Goal: Task Accomplishment & Management: Manage account settings

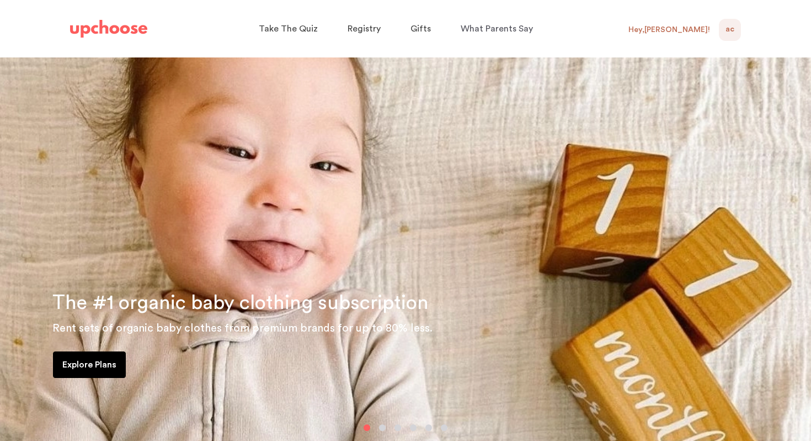
click at [733, 31] on span "AC" at bounding box center [730, 29] width 9 height 13
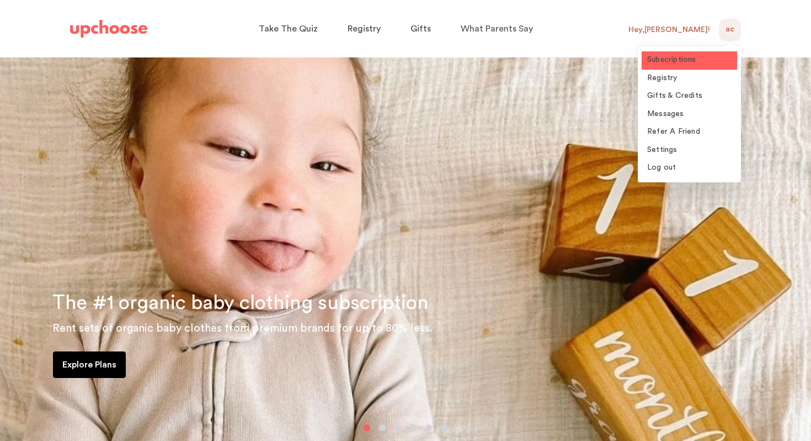
click at [671, 63] on span "Subscriptions" at bounding box center [672, 60] width 49 height 8
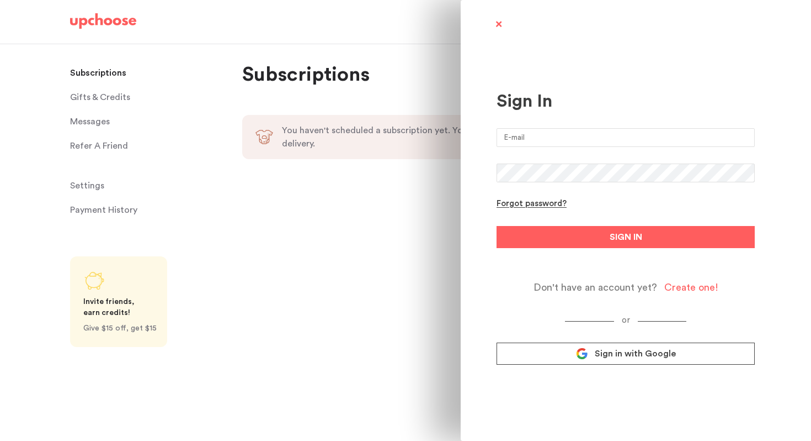
click at [34, 186] on div "Sign In Forgot password? SIGN IN Don't have an account yet? Create one! or Sign…" at bounding box center [405, 220] width 811 height 441
click at [641, 352] on span "Sign in with Google" at bounding box center [635, 353] width 81 height 11
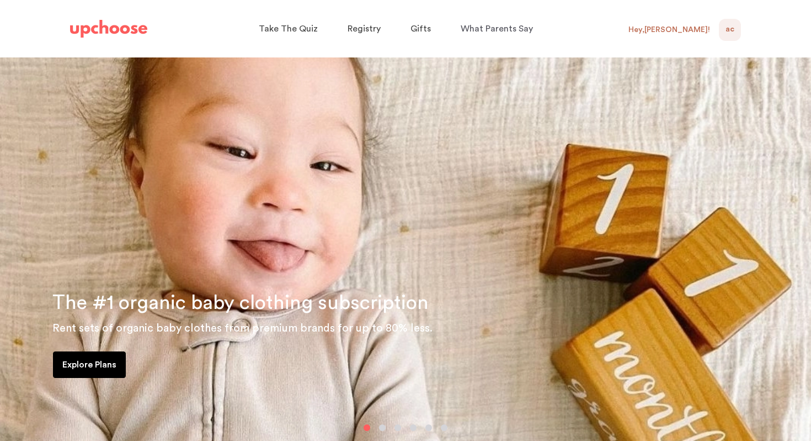
click at [733, 27] on span "AC" at bounding box center [730, 29] width 9 height 13
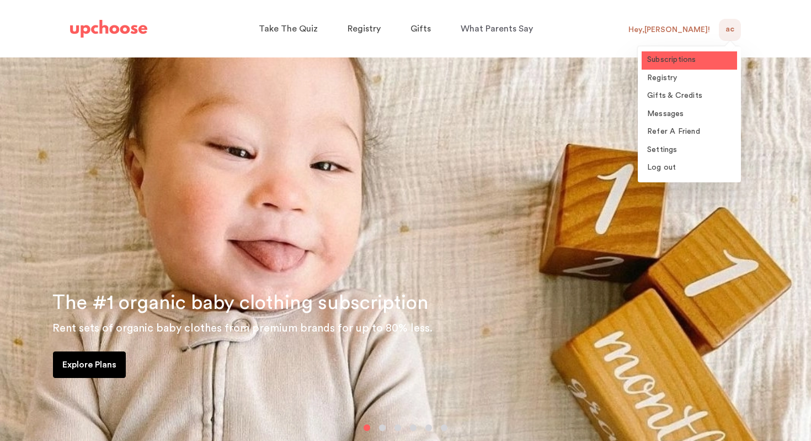
click at [675, 63] on span "Subscriptions" at bounding box center [672, 60] width 49 height 8
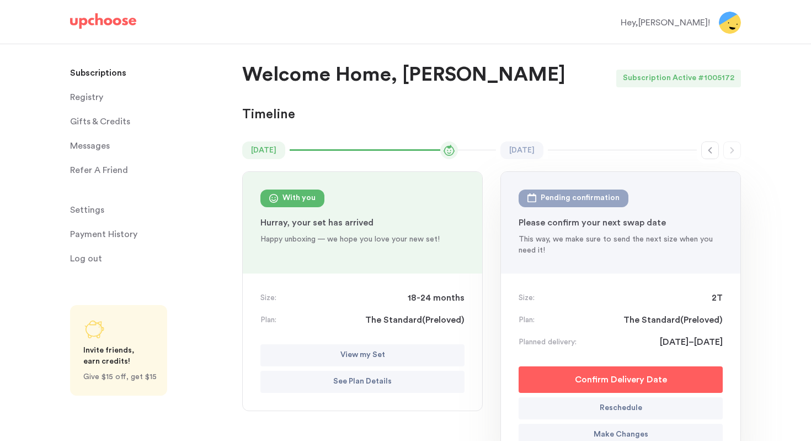
click at [361, 359] on p "View my Set" at bounding box center [363, 354] width 45 height 13
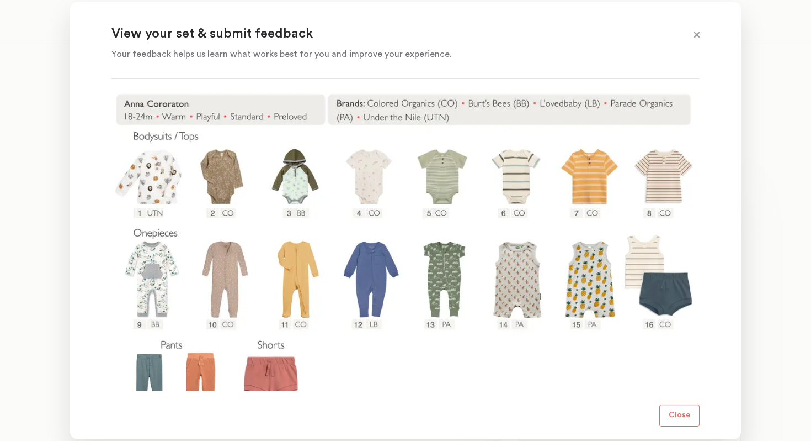
scroll to position [187, 0]
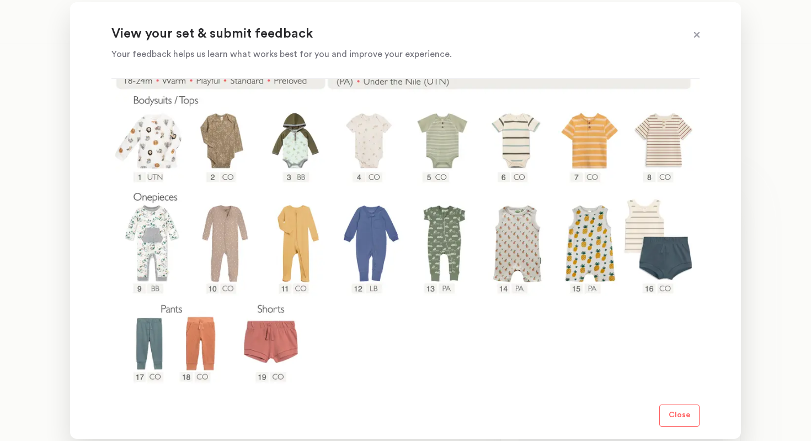
click at [36, 189] on div at bounding box center [405, 220] width 811 height 441
